Goal: Information Seeking & Learning: Learn about a topic

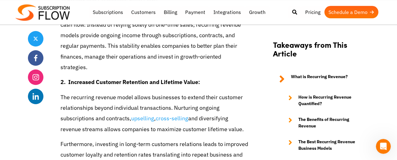
scroll to position [1216, 0]
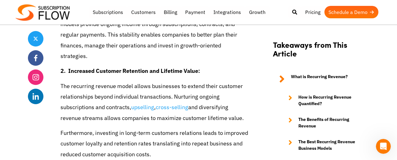
drag, startPoint x: 61, startPoint y: 75, endPoint x: 244, endPoint y: 110, distance: 186.0
click at [244, 110] on p "The recurring revenue model allows businesses to extend their customer relation…" at bounding box center [154, 102] width 188 height 42
copy p "The recurring revenue model allows businesses to extend their customer relation…"
click at [128, 92] on p "The recurring revenue model allows businesses to extend their customer relation…" at bounding box center [154, 102] width 188 height 42
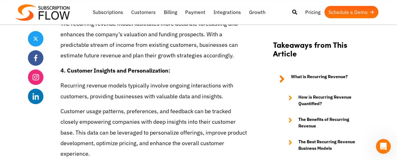
scroll to position [1390, 0]
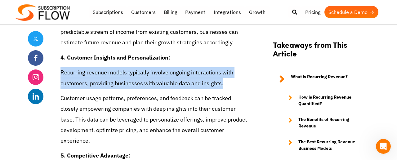
drag, startPoint x: 62, startPoint y: 60, endPoint x: 201, endPoint y: 71, distance: 139.4
click at [224, 74] on p "Recurring revenue models typically involve ongoing interactions with customers,…" at bounding box center [154, 77] width 188 height 21
copy p "Recurring revenue models typically involve ongoing interactions with customers,…"
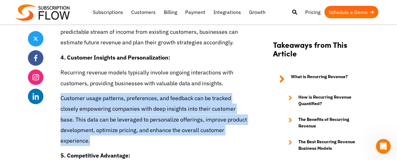
drag, startPoint x: 61, startPoint y: 87, endPoint x: 219, endPoint y: 128, distance: 163.6
click at [219, 128] on div "Share A Guide to Recurring Revenue Business Models [DATE] by Editorial Team Gro…" at bounding box center [198, 91] width 341 height 2665
copy p "Customer usage patterns, preferences, and feedback can be tracked closely empow…"
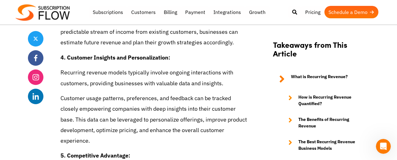
click at [168, 137] on div "Recurring revenue business models have become all the rage in the current busin…" at bounding box center [154, 32] width 188 height 2339
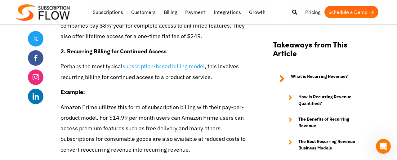
scroll to position [1841, 0]
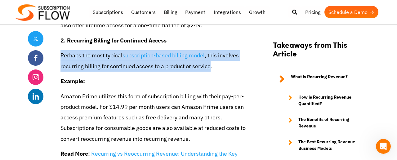
drag, startPoint x: 62, startPoint y: 45, endPoint x: 209, endPoint y: 56, distance: 147.4
click at [209, 56] on p "Perhaps the most typical subscription-based billing model , this involves recur…" at bounding box center [154, 60] width 188 height 21
copy p "Perhaps the most typical subscription-based billing model , this involves recur…"
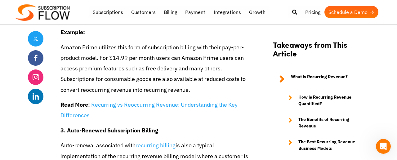
scroll to position [1911, 0]
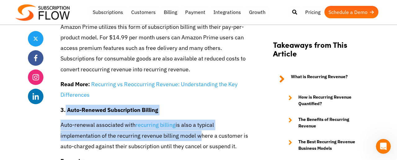
drag, startPoint x: 65, startPoint y: 100, endPoint x: 195, endPoint y: 123, distance: 132.0
click at [98, 120] on p "Auto-renewal associated with recurring billing is also a typical implementation…" at bounding box center [154, 136] width 188 height 32
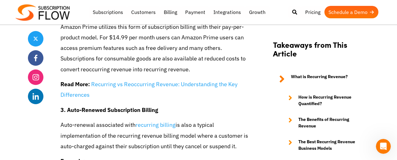
drag, startPoint x: 80, startPoint y: 103, endPoint x: 241, endPoint y: 141, distance: 164.8
copy div "Auto-Renewed Subscription Billing Auto-renewal associated with recurring billin…"
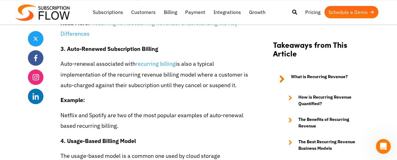
scroll to position [1980, 0]
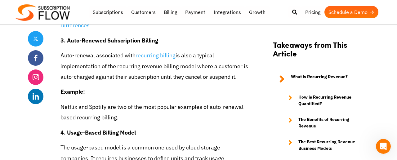
click at [137, 103] on p "Netflix and Spotify are two of the most popular examples of auto-renewal based …" at bounding box center [154, 112] width 188 height 21
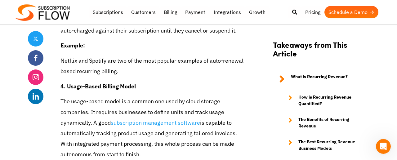
scroll to position [2050, 0]
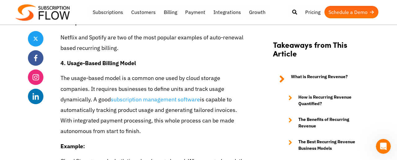
drag, startPoint x: 69, startPoint y: 51, endPoint x: 208, endPoint y: 126, distance: 158.5
copy div "Usage-Based Billing Model The usage-based model is a common one used by cloud s…"
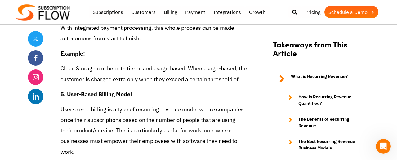
scroll to position [2154, 0]
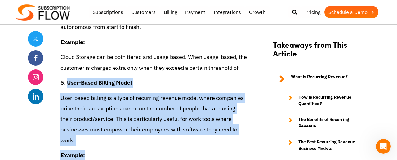
drag, startPoint x: 80, startPoint y: 78, endPoint x: 210, endPoint y: 130, distance: 140.3
click at [221, 117] on p "User-based billing is a type of recurring revenue model where companies price t…" at bounding box center [154, 119] width 188 height 53
drag, startPoint x: 220, startPoint y: 123, endPoint x: 68, endPoint y: 73, distance: 160.0
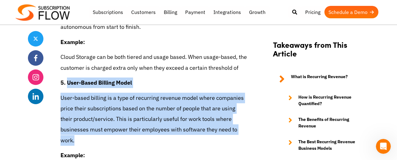
copy div "User-Based Billing Model User-based billing is a type of recurring revenue mode…"
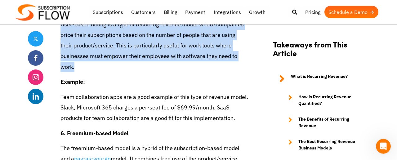
scroll to position [2258, 0]
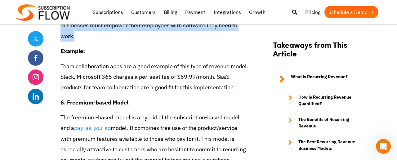
drag, startPoint x: 74, startPoint y: 85, endPoint x: 223, endPoint y: 142, distance: 160.6
copy div "Freemium-based Model The freemium-based model is a hybrid of the subscription-b…"
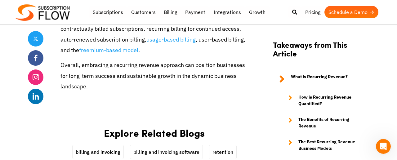
scroll to position [2432, 0]
